Goal: Transaction & Acquisition: Book appointment/travel/reservation

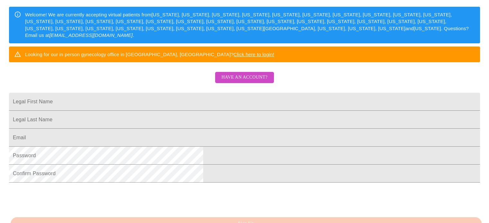
click at [253, 83] on button "Have an account?" at bounding box center [244, 77] width 59 height 11
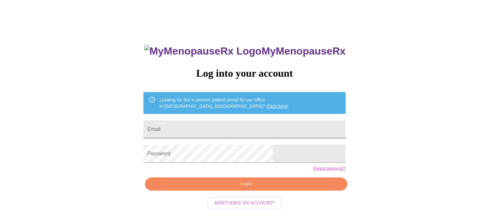
click at [270, 128] on input "Email" at bounding box center [244, 129] width 202 height 18
type input "kirbypop52art@gmail.com"
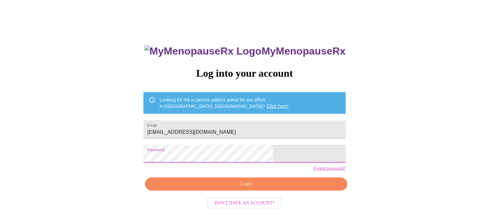
click at [258, 188] on span "Login" at bounding box center [245, 184] width 187 height 8
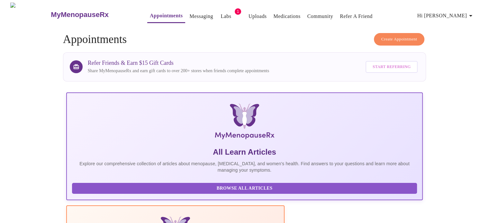
click at [400, 36] on span "Create Appointment" at bounding box center [399, 39] width 36 height 7
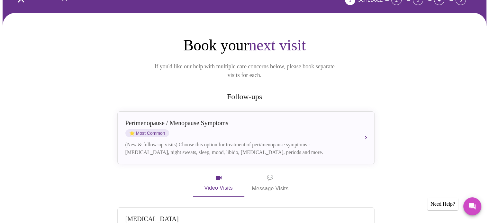
scroll to position [40, 0]
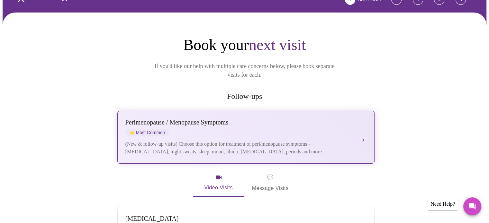
click at [365, 128] on button "[MEDICAL_DATA] / Menopause Symptoms ⭐ Most Common (New & follow-up visits) Choo…" at bounding box center [245, 137] width 257 height 53
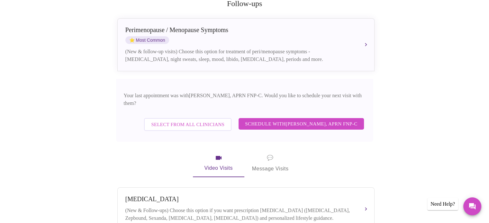
scroll to position [141, 0]
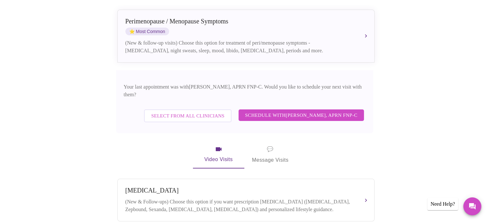
click at [341, 111] on span "Schedule with [PERSON_NAME], APRN FNP-C" at bounding box center [301, 115] width 112 height 8
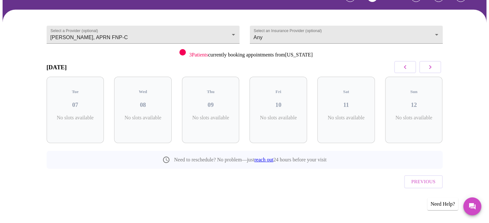
scroll to position [29, 0]
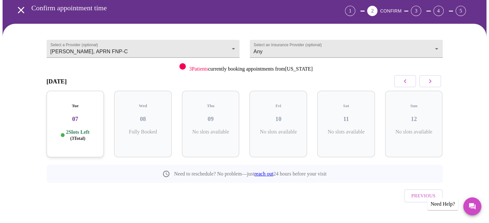
click at [79, 116] on h3 "07" at bounding box center [75, 119] width 47 height 7
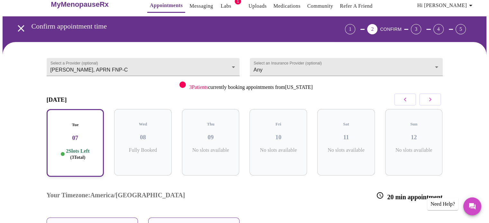
scroll to position [0, 0]
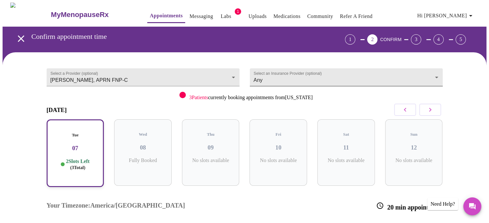
click at [436, 75] on body "MyMenopauseRx Appointments Messaging Labs 1 Uploads Medications Community Refer…" at bounding box center [244, 164] width 483 height 323
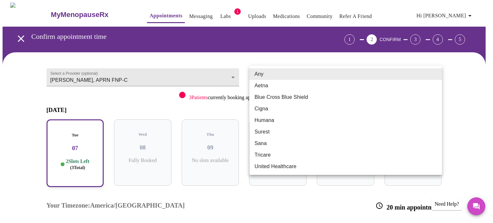
click at [307, 100] on li "Blue Cross Blue Shield" at bounding box center [346, 98] width 193 height 12
type input "Blue Cross Blue Shield"
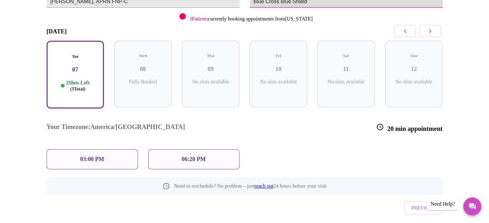
scroll to position [81, 0]
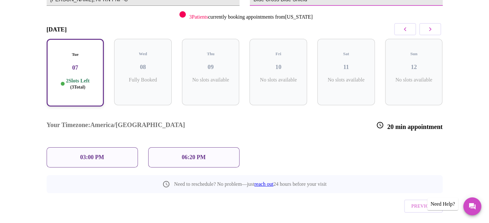
click at [112, 147] on div "03:00 PM" at bounding box center [92, 157] width 91 height 20
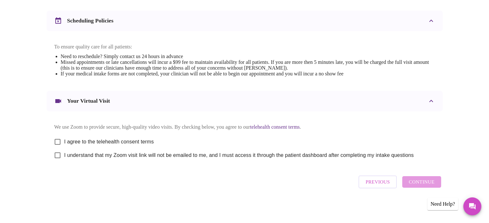
scroll to position [242, 0]
click at [63, 135] on input "I agree to the telehealth consent terms" at bounding box center [57, 141] width 13 height 13
checkbox input "true"
click at [59, 156] on input "I understand that my Zoom visit link will not be emailed to me, and I must acce…" at bounding box center [57, 155] width 13 height 13
checkbox input "true"
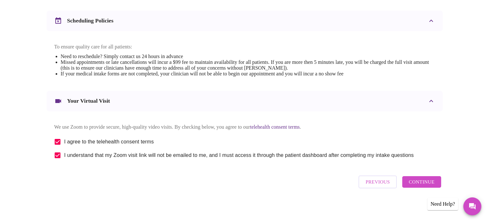
click at [432, 182] on span "Continue" at bounding box center [421, 182] width 26 height 8
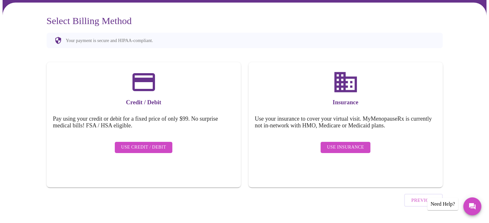
click at [352, 144] on span "Use Insurance" at bounding box center [345, 148] width 37 height 8
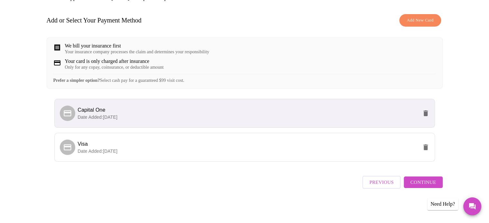
scroll to position [89, 0]
click at [424, 182] on span "Continue" at bounding box center [423, 182] width 26 height 8
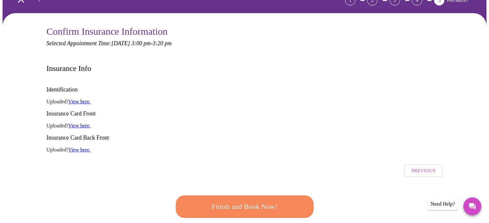
scroll to position [42, 0]
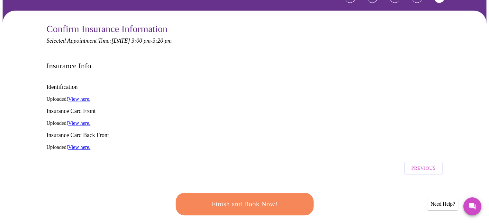
click at [80, 96] on link "View here." at bounding box center [79, 98] width 22 height 5
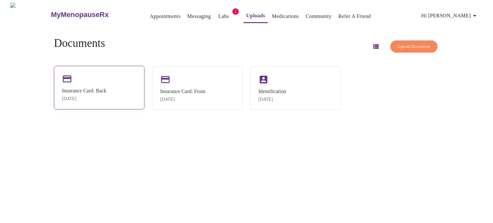
click at [90, 89] on div "Insurance Card: Back" at bounding box center [84, 91] width 45 height 6
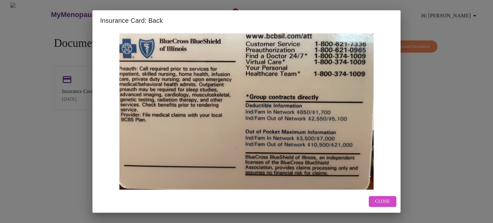
click at [385, 204] on span "Close" at bounding box center [383, 202] width 15 height 8
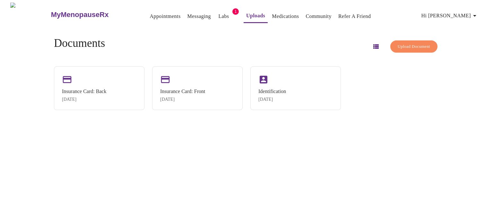
click at [405, 44] on span "Upload Document" at bounding box center [414, 46] width 32 height 7
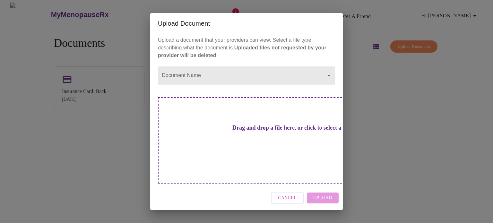
click at [277, 192] on button "Cancel" at bounding box center [287, 198] width 33 height 13
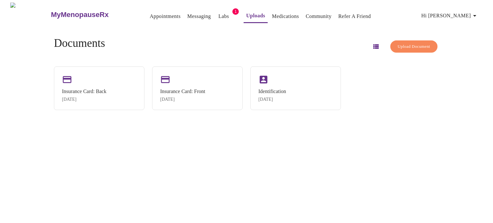
click at [99, 44] on h4 "Documents" at bounding box center [79, 43] width 51 height 13
click at [154, 14] on link "Appointments" at bounding box center [165, 16] width 31 height 9
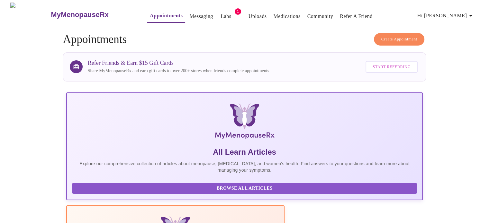
click at [402, 40] on span "Create Appointment" at bounding box center [399, 39] width 36 height 7
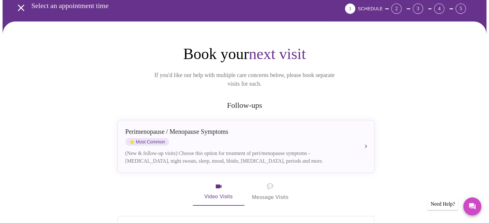
scroll to position [34, 0]
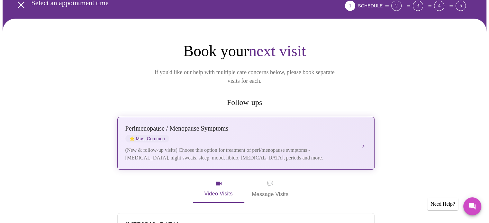
click at [363, 133] on button "[MEDICAL_DATA] / Menopause Symptoms ⭐ Most Common (New & follow-up visits) Choo…" at bounding box center [245, 143] width 257 height 53
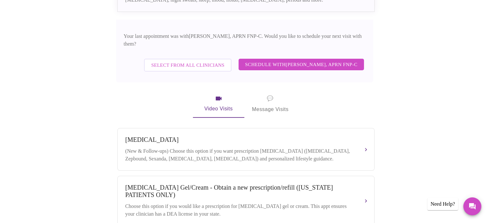
click at [334, 60] on span "Schedule with [PERSON_NAME], APRN FNP-C" at bounding box center [301, 64] width 112 height 8
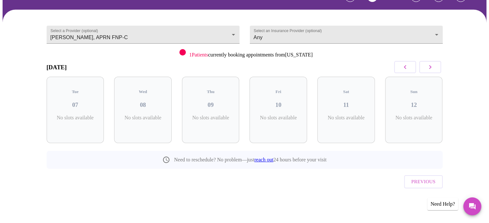
scroll to position [29, 0]
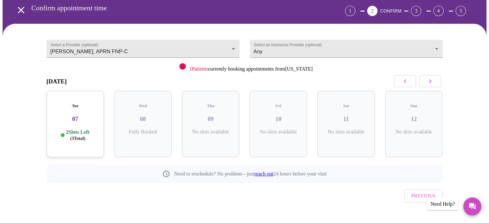
click at [75, 122] on div "Tue 07 2 Slots Left ( 3 Total)" at bounding box center [75, 124] width 57 height 66
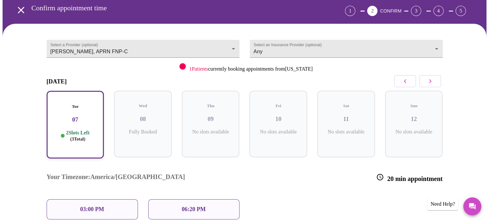
scroll to position [81, 0]
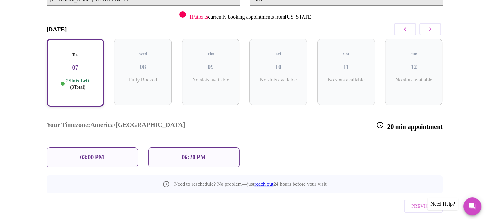
click at [100, 147] on div "03:00 PM" at bounding box center [92, 157] width 91 height 20
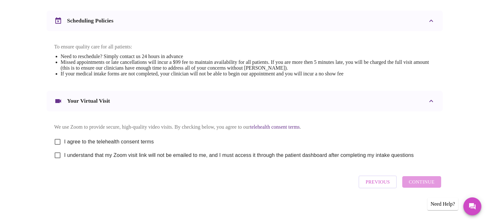
scroll to position [242, 0]
click at [59, 139] on input "I agree to the telehealth consent terms" at bounding box center [57, 141] width 13 height 13
checkbox input "true"
click at [60, 159] on input "I understand that my Zoom visit link will not be emailed to me, and I must acce…" at bounding box center [57, 155] width 13 height 13
checkbox input "true"
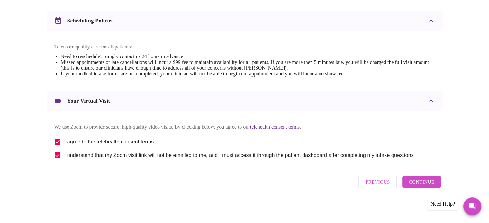
click at [425, 183] on span "Continue" at bounding box center [421, 182] width 26 height 8
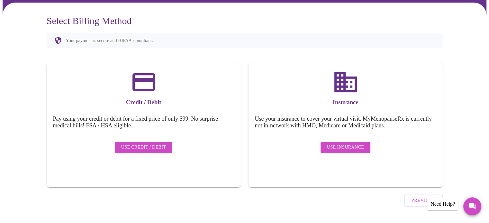
click at [350, 144] on span "Use Insurance" at bounding box center [345, 148] width 37 height 8
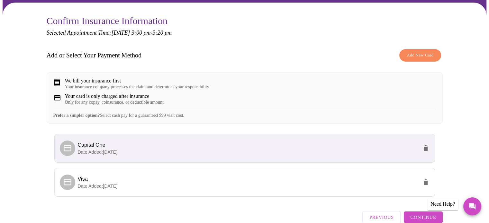
scroll to position [89, 0]
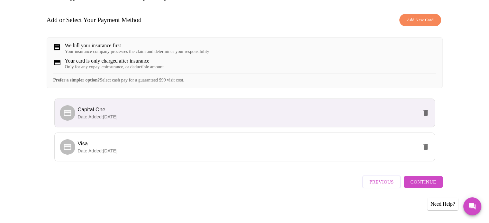
click at [424, 186] on span "Continue" at bounding box center [423, 182] width 26 height 8
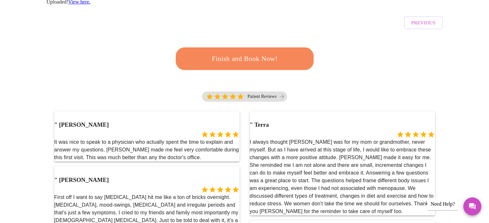
scroll to position [189, 0]
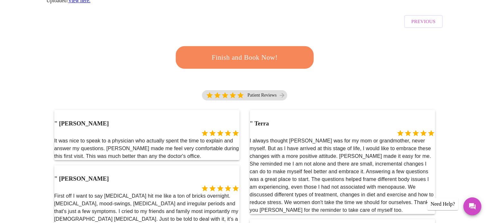
click at [258, 51] on span "Finish and Book Now!" at bounding box center [244, 57] width 119 height 12
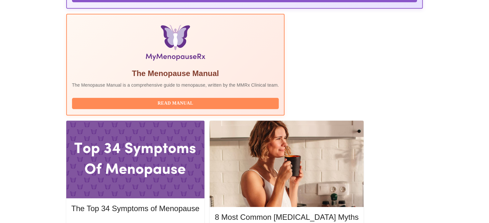
scroll to position [192, 0]
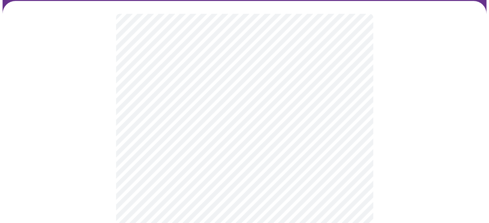
scroll to position [49, 0]
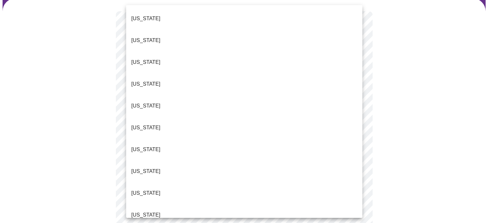
click at [142, 190] on p "[US_STATE]" at bounding box center [145, 194] width 29 height 8
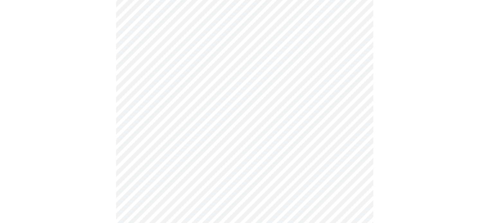
scroll to position [92, 0]
click at [352, 99] on body "MyMenopauseRx Appointments Messaging Labs 1 Uploads Medications Community Refer…" at bounding box center [244, 202] width 483 height 582
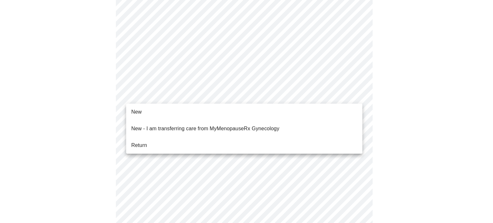
click at [142, 142] on span "Return" at bounding box center [139, 146] width 16 height 8
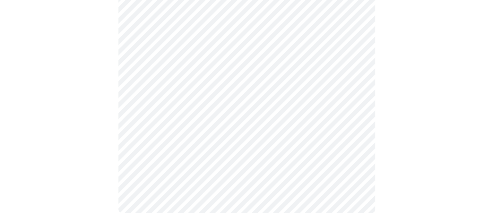
scroll to position [0, 0]
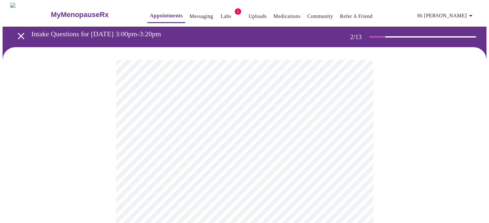
click at [360, 139] on body "MyMenopauseRx Appointments Messaging Labs 1 Uploads Medications Community Refer…" at bounding box center [244, 196] width 483 height 386
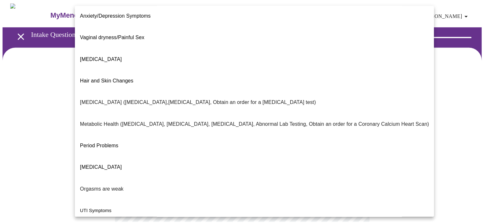
scroll to position [109, 0]
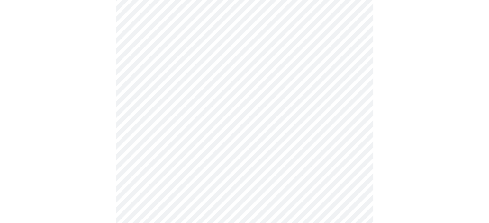
scroll to position [96, 0]
click at [361, 104] on body "MyMenopauseRx Appointments Messaging Labs 1 Uploads Medications Community Refer…" at bounding box center [244, 97] width 483 height 382
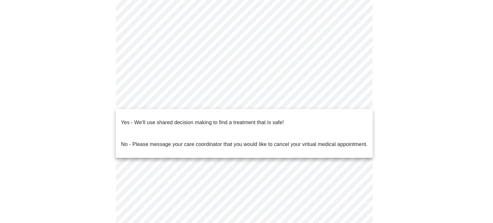
click at [218, 119] on p "Yes - We'll use shared decision making to find a treatment that is safe!" at bounding box center [202, 123] width 163 height 8
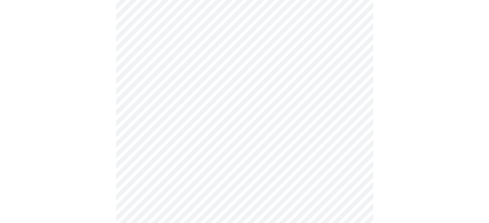
scroll to position [0, 0]
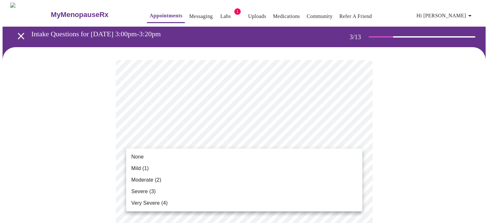
click at [144, 168] on span "Mild (1)" at bounding box center [140, 169] width 18 height 8
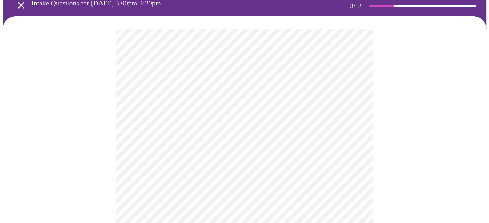
scroll to position [43, 0]
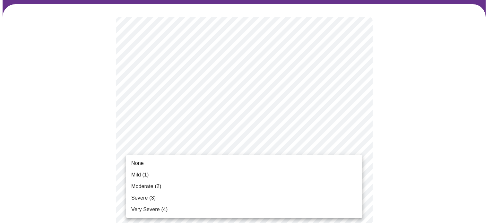
click at [144, 162] on li "None" at bounding box center [244, 164] width 236 height 12
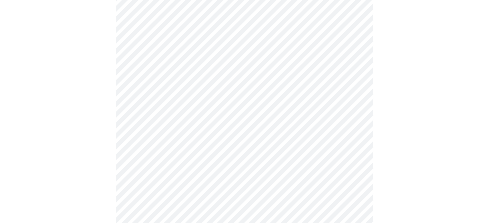
scroll to position [88, 0]
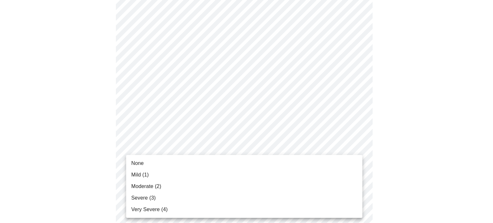
click at [137, 163] on span "None" at bounding box center [137, 164] width 13 height 8
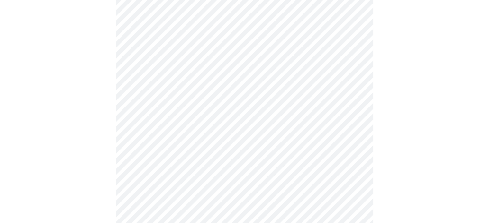
scroll to position [199, 0]
click at [356, 94] on body "MyMenopauseRx Appointments Messaging Labs 1 Uploads Medications Community Refer…" at bounding box center [244, 216] width 483 height 827
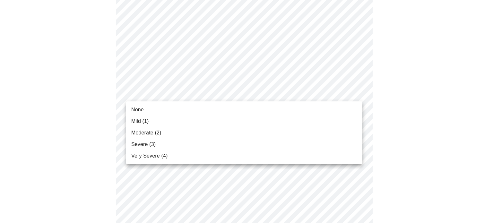
click at [153, 134] on span "Moderate (2)" at bounding box center [146, 133] width 30 height 8
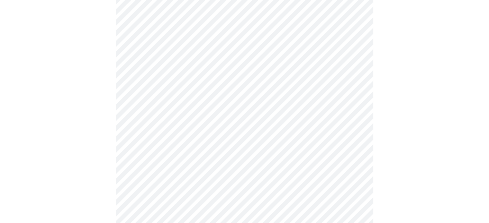
scroll to position [213, 0]
click at [352, 123] on body "MyMenopauseRx Appointments Messaging Labs 1 Uploads Medications Community Refer…" at bounding box center [244, 199] width 483 height 818
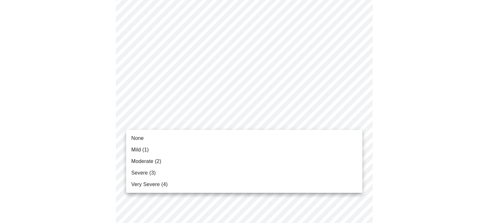
click at [139, 137] on span "None" at bounding box center [137, 139] width 13 height 8
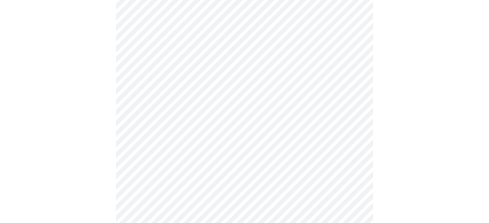
scroll to position [239, 0]
click at [356, 135] on body "MyMenopauseRx Appointments Messaging Labs 1 Uploads Medications Community Refer…" at bounding box center [244, 168] width 483 height 809
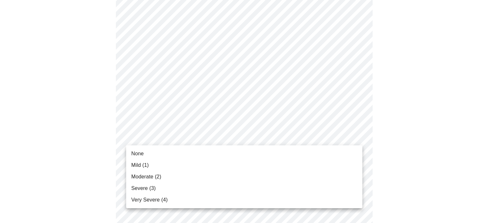
click at [143, 168] on span "Mild (1)" at bounding box center [140, 166] width 18 height 8
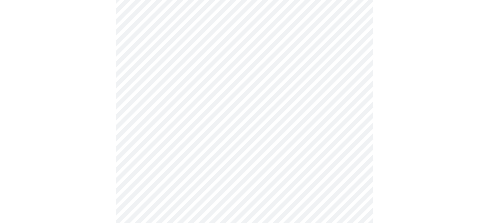
scroll to position [296, 0]
click at [359, 130] on body "MyMenopauseRx Appointments Messaging Labs 1 Uploads Medications Community Refer…" at bounding box center [244, 106] width 483 height 800
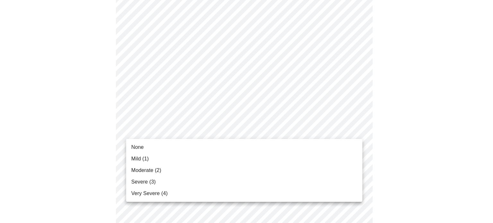
click at [155, 193] on span "Very Severe (4)" at bounding box center [149, 194] width 36 height 8
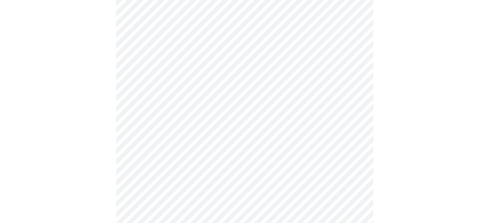
scroll to position [326, 0]
click at [351, 150] on body "MyMenopauseRx Appointments Messaging Labs 1 Uploads Medications Community Refer…" at bounding box center [244, 71] width 483 height 791
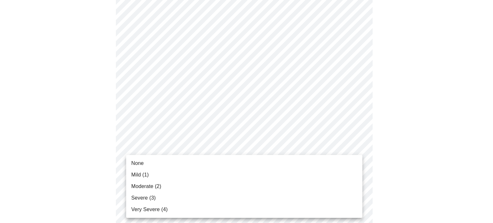
click at [141, 163] on span "None" at bounding box center [137, 164] width 13 height 8
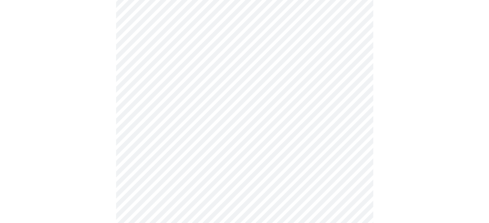
scroll to position [398, 0]
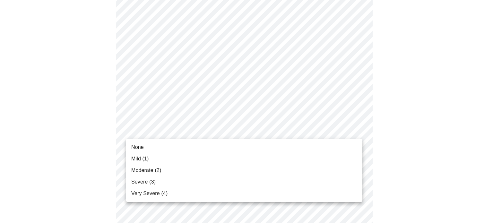
click at [141, 146] on span "None" at bounding box center [137, 148] width 13 height 8
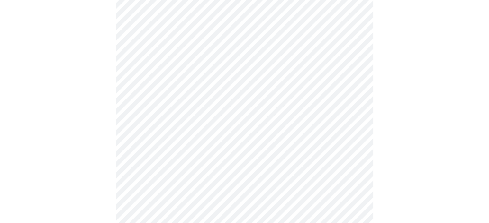
scroll to position [451, 0]
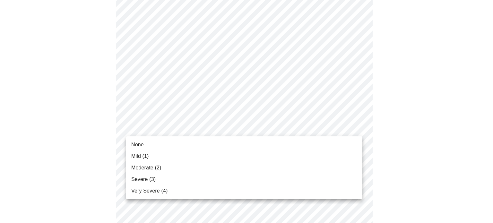
click at [143, 145] on span "None" at bounding box center [137, 145] width 13 height 8
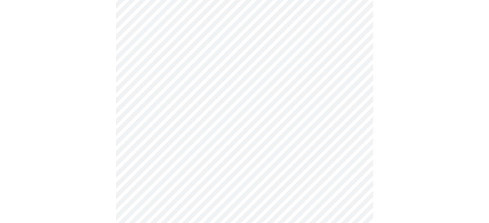
scroll to position [493, 0]
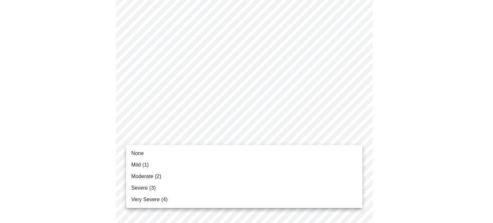
click at [140, 155] on span "None" at bounding box center [137, 154] width 13 height 8
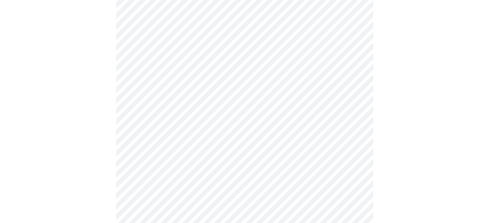
scroll to position [312, 0]
click at [356, 76] on body "MyMenopauseRx Appointments Messaging Labs 1 Uploads Medications Community Refer…" at bounding box center [244, 6] width 483 height 633
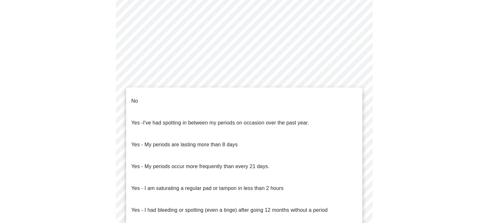
click at [140, 99] on li "No" at bounding box center [244, 101] width 236 height 22
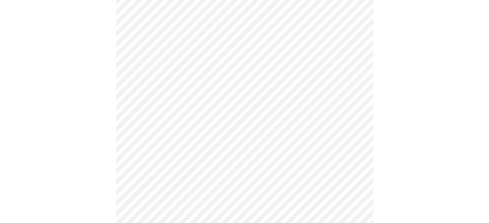
scroll to position [358, 0]
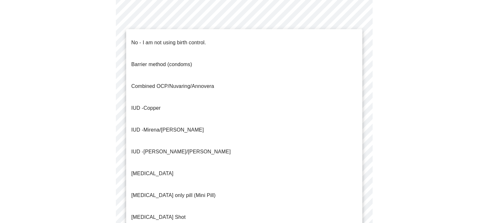
click at [150, 127] on span "Mirena/[PERSON_NAME]" at bounding box center [174, 129] width 60 height 5
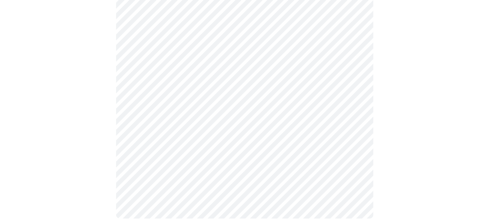
scroll to position [398, 0]
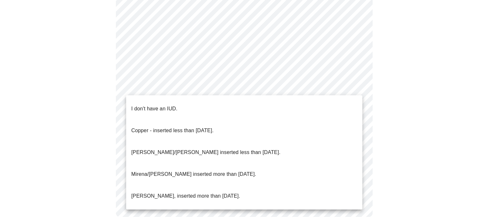
click at [229, 149] on p "[PERSON_NAME]/[PERSON_NAME] inserted less than [DATE]." at bounding box center [205, 153] width 149 height 8
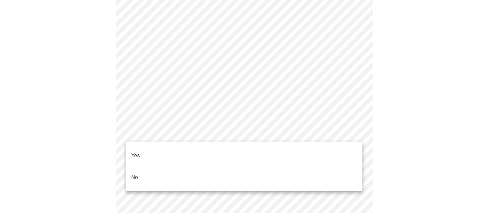
click at [140, 150] on li "Yes" at bounding box center [244, 156] width 236 height 22
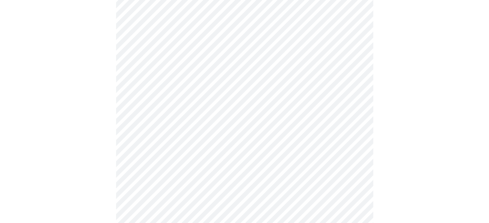
scroll to position [117, 0]
click at [350, 108] on body "MyMenopauseRx Appointments Messaging Labs 1 Uploads Medications Community Refer…" at bounding box center [244, 122] width 483 height 474
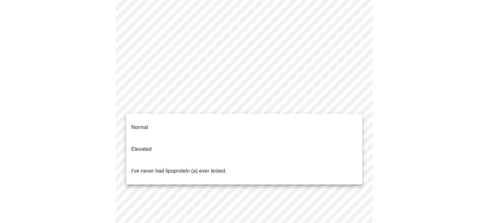
click at [197, 167] on p "I've never had lipoprotein (a) ever tested." at bounding box center [178, 171] width 95 height 8
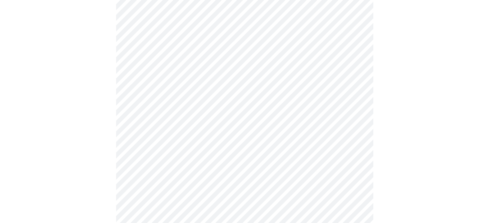
scroll to position [1710, 0]
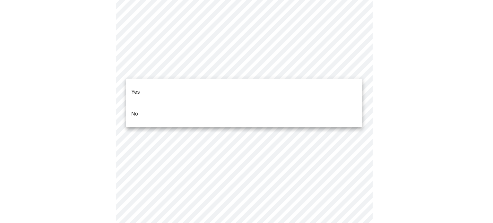
click at [137, 110] on p "No" at bounding box center [134, 114] width 7 height 8
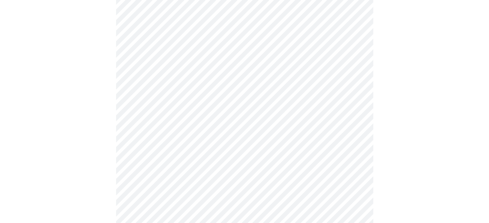
scroll to position [343, 0]
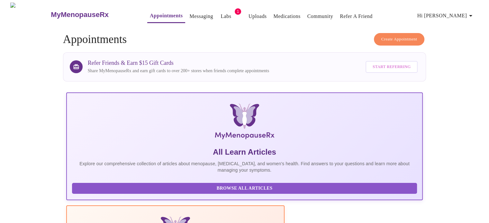
click at [467, 13] on span "Hi [PERSON_NAME]" at bounding box center [445, 15] width 57 height 9
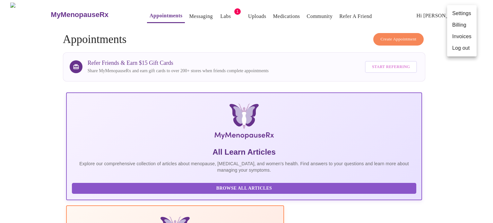
click at [461, 51] on li "Log out" at bounding box center [462, 48] width 30 height 12
